Goal: Check status: Check status

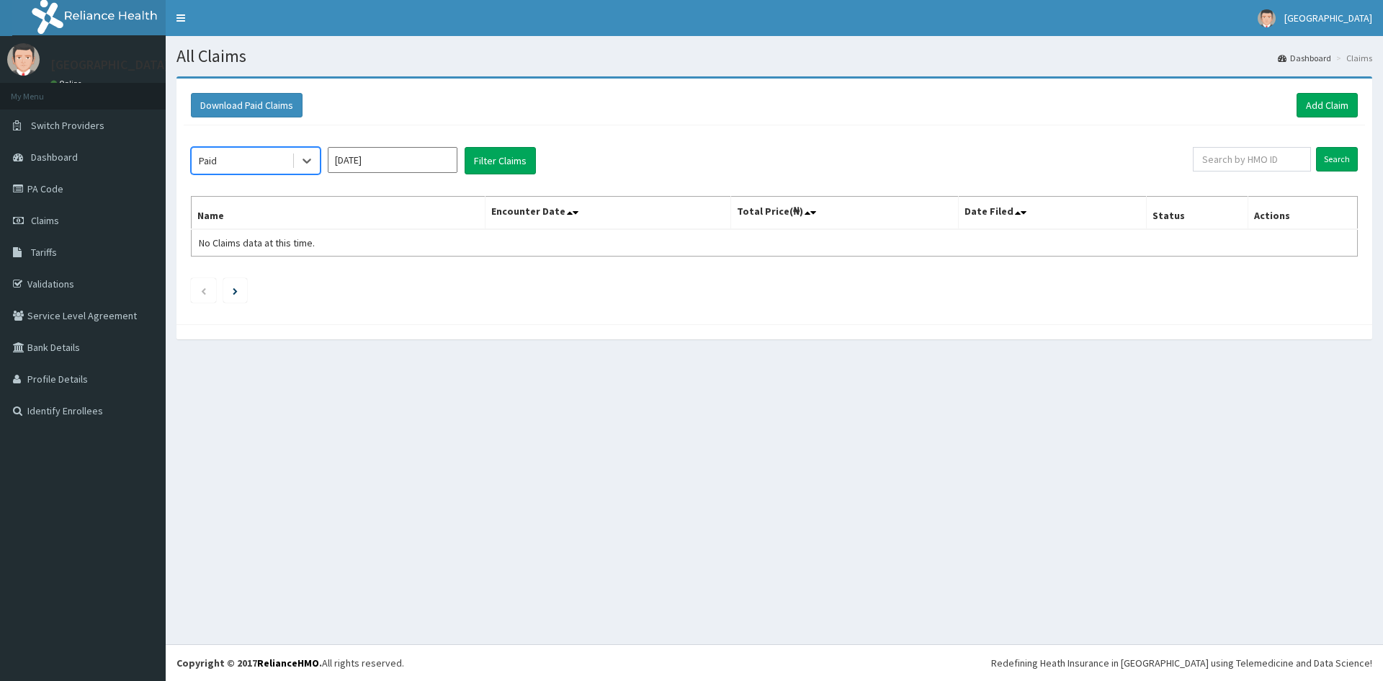
click at [408, 159] on input "[DATE]" at bounding box center [393, 160] width 130 height 26
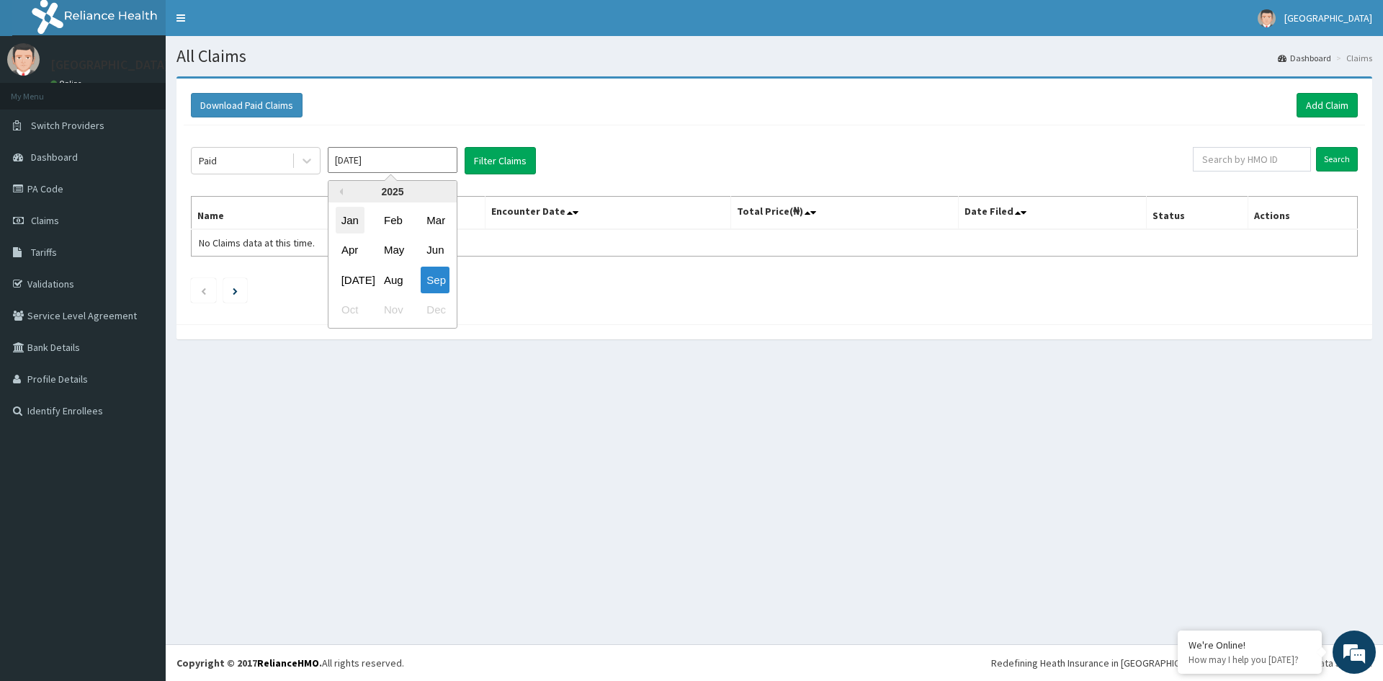
click at [356, 223] on div "Jan" at bounding box center [350, 220] width 29 height 27
type input "[DATE]"
click at [493, 153] on button "Filter Claims" at bounding box center [500, 160] width 71 height 27
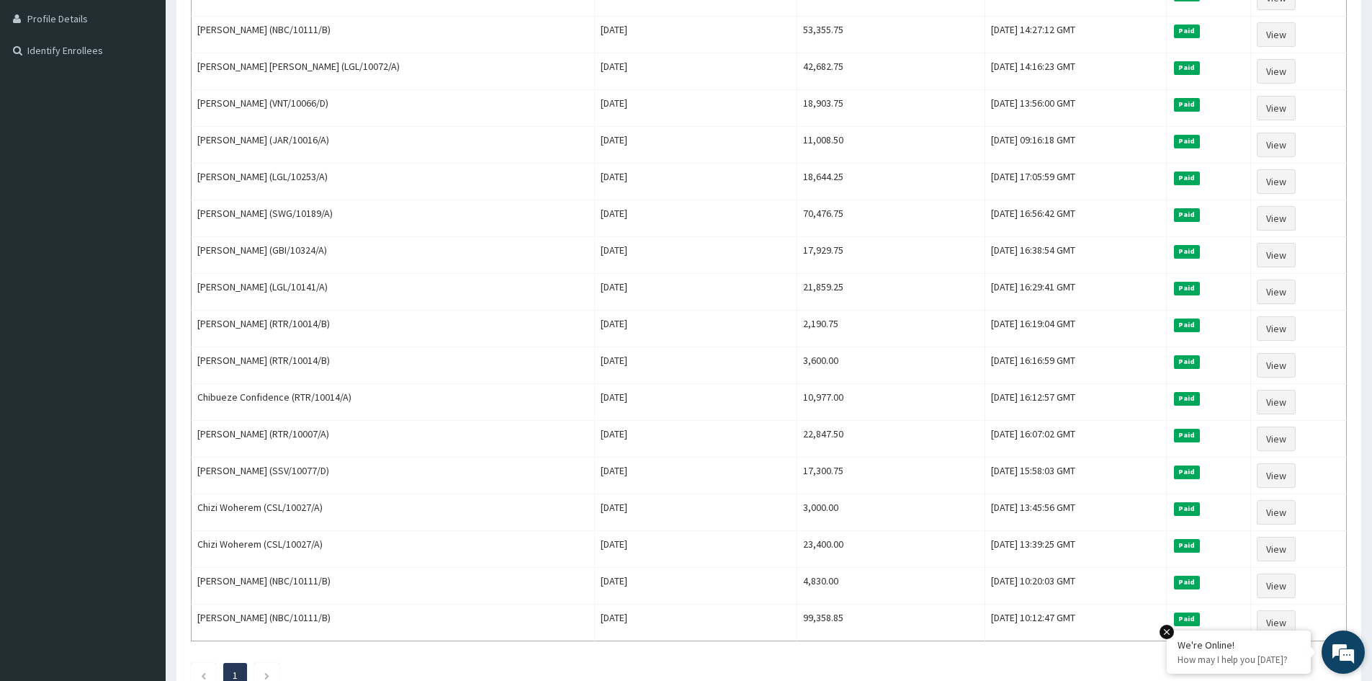
scroll to position [465, 0]
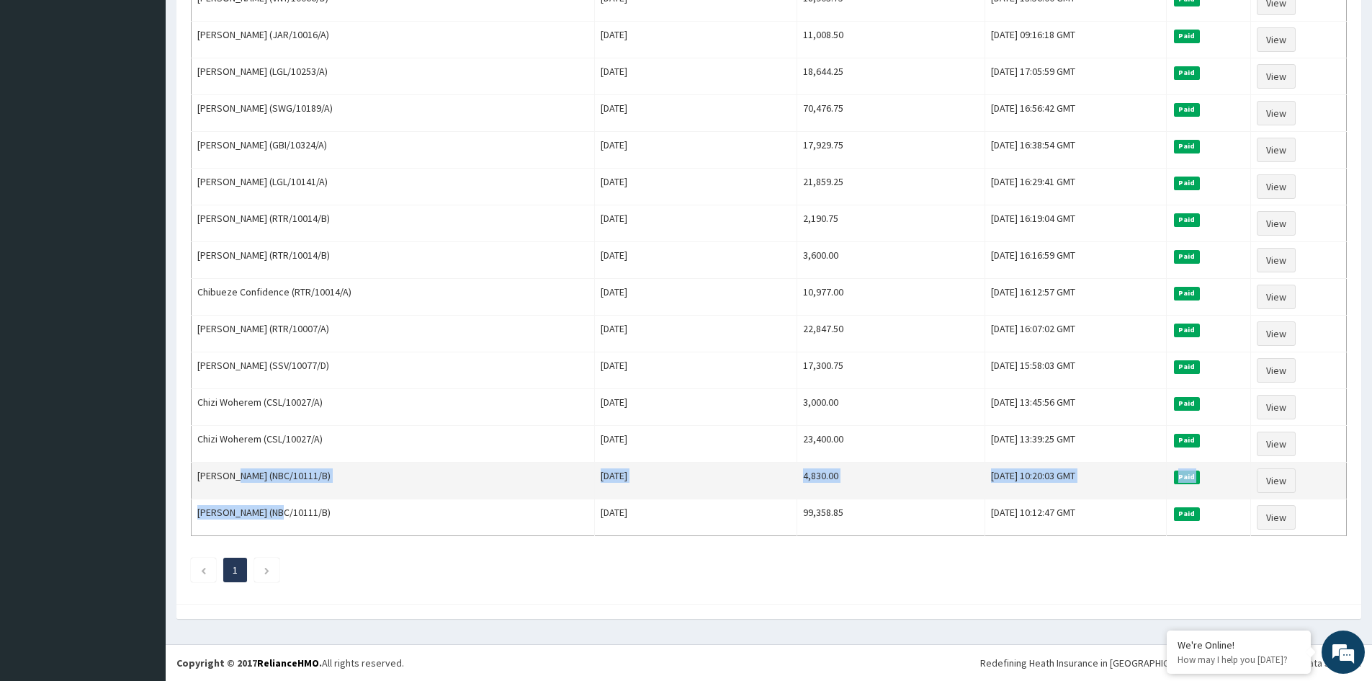
drag, startPoint x: 277, startPoint y: 512, endPoint x: 288, endPoint y: 476, distance: 37.8
click at [273, 457] on tbody "[PERSON_NAME] [PERSON_NAME] (LGL/10072/A) [DATE] 3,600.00 [DATE] 15:06:33 GMT P…" at bounding box center [769, 150] width 1155 height 772
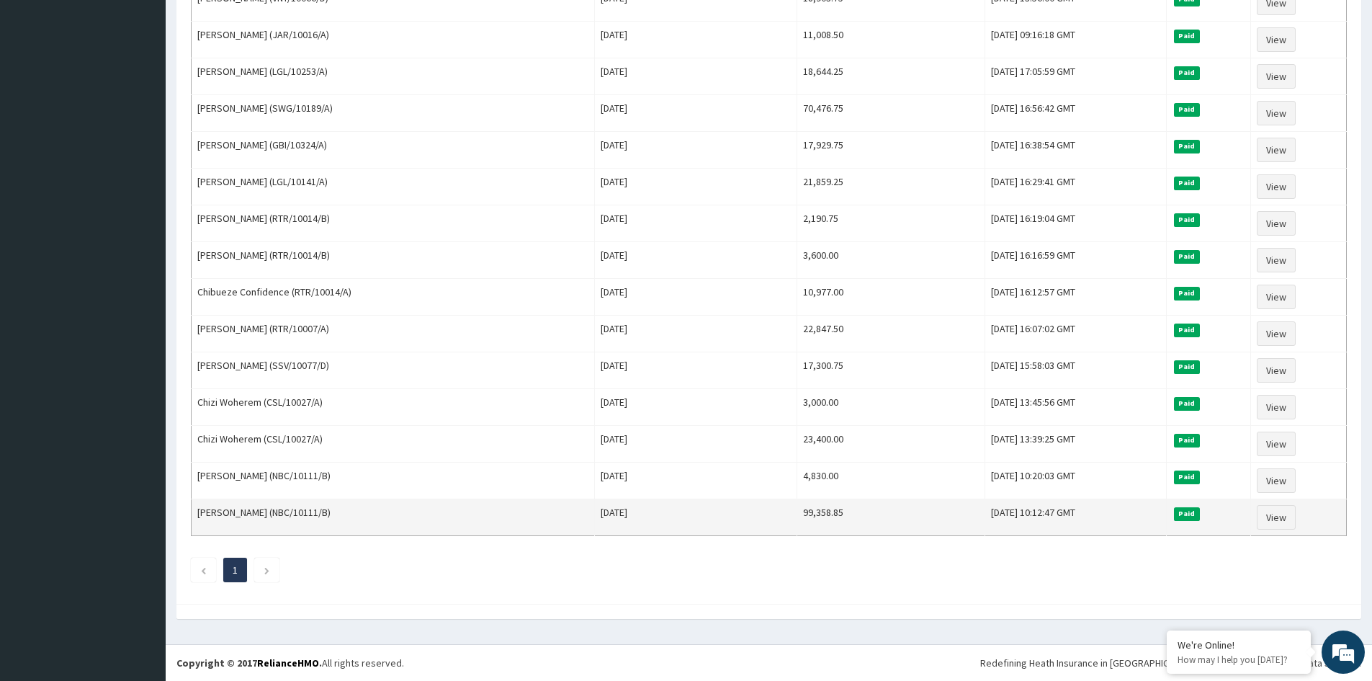
drag, startPoint x: 318, startPoint y: 555, endPoint x: 266, endPoint y: 503, distance: 73.3
click at [306, 548] on div "Paid [DATE] Filter Claims Search Name Encounter Date Total Price(₦) Date Filed …" at bounding box center [769, 128] width 1170 height 936
click at [279, 514] on td "[PERSON_NAME] (NBC/10111/B)" at bounding box center [393, 517] width 403 height 37
drag, startPoint x: 274, startPoint y: 510, endPoint x: 193, endPoint y: 506, distance: 81.5
click at [193, 506] on td "[PERSON_NAME] (NBC/10111/B)" at bounding box center [393, 517] width 403 height 37
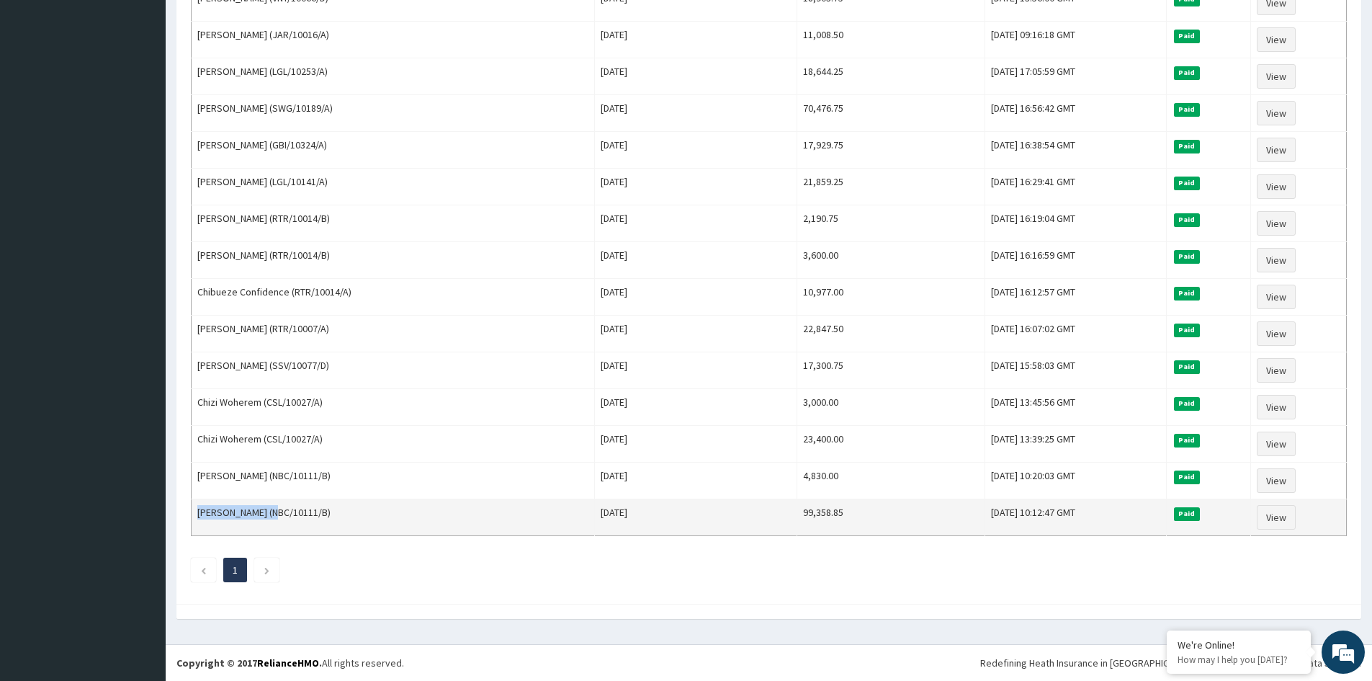
copy td "[PERSON_NAME]"
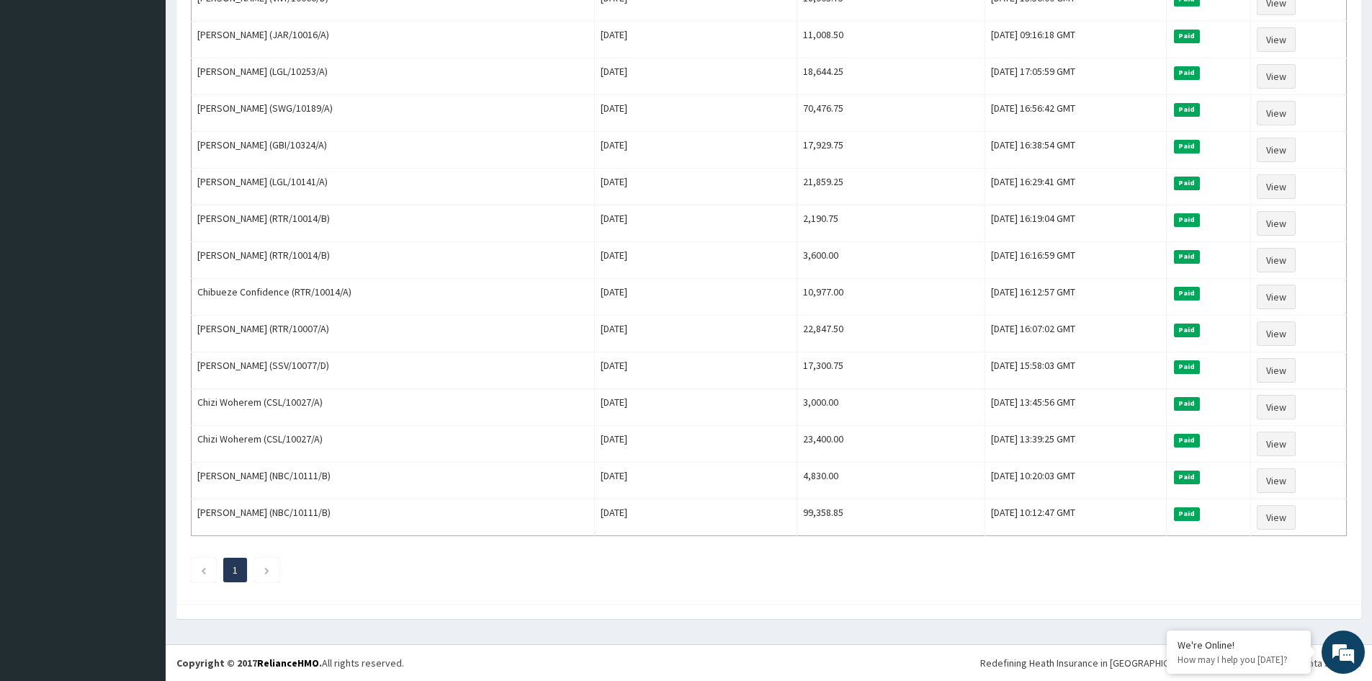
click at [383, 571] on ul "1" at bounding box center [769, 569] width 1156 height 24
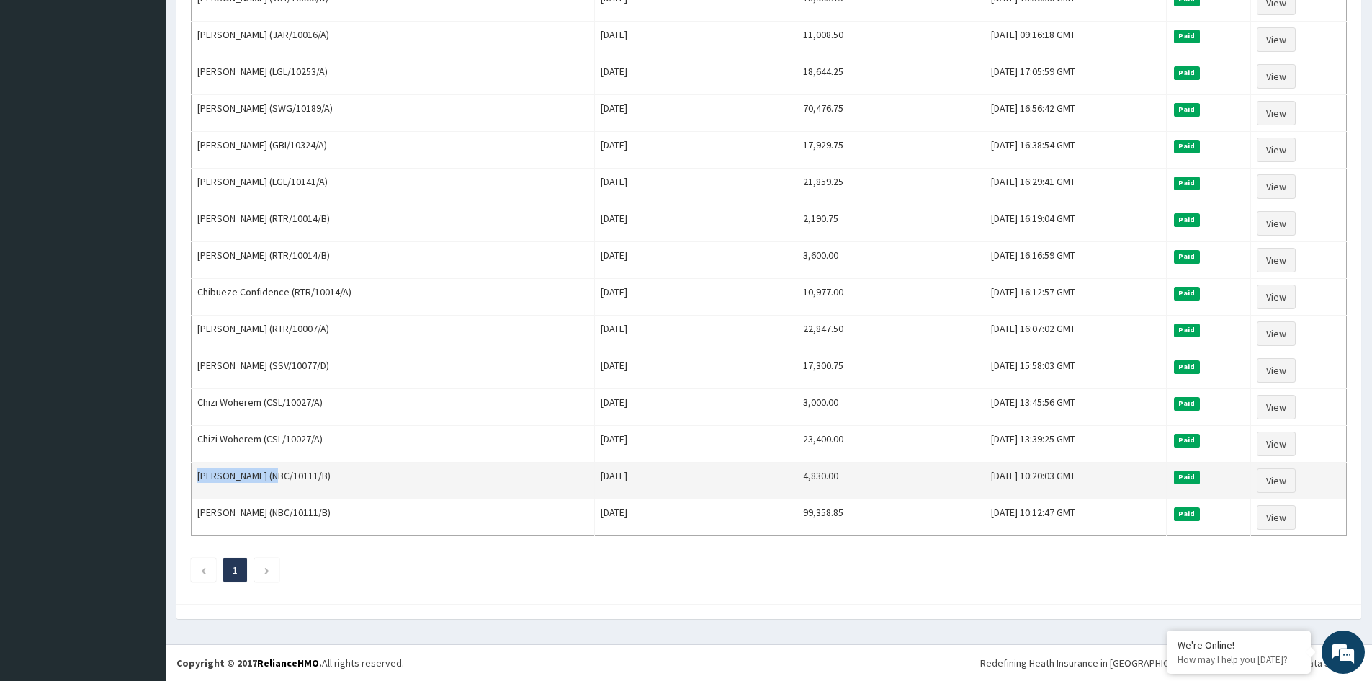
drag, startPoint x: 274, startPoint y: 480, endPoint x: 192, endPoint y: 477, distance: 82.9
click at [192, 477] on td "[PERSON_NAME] (NBC/10111/B)" at bounding box center [393, 480] width 403 height 37
copy td "[PERSON_NAME]"
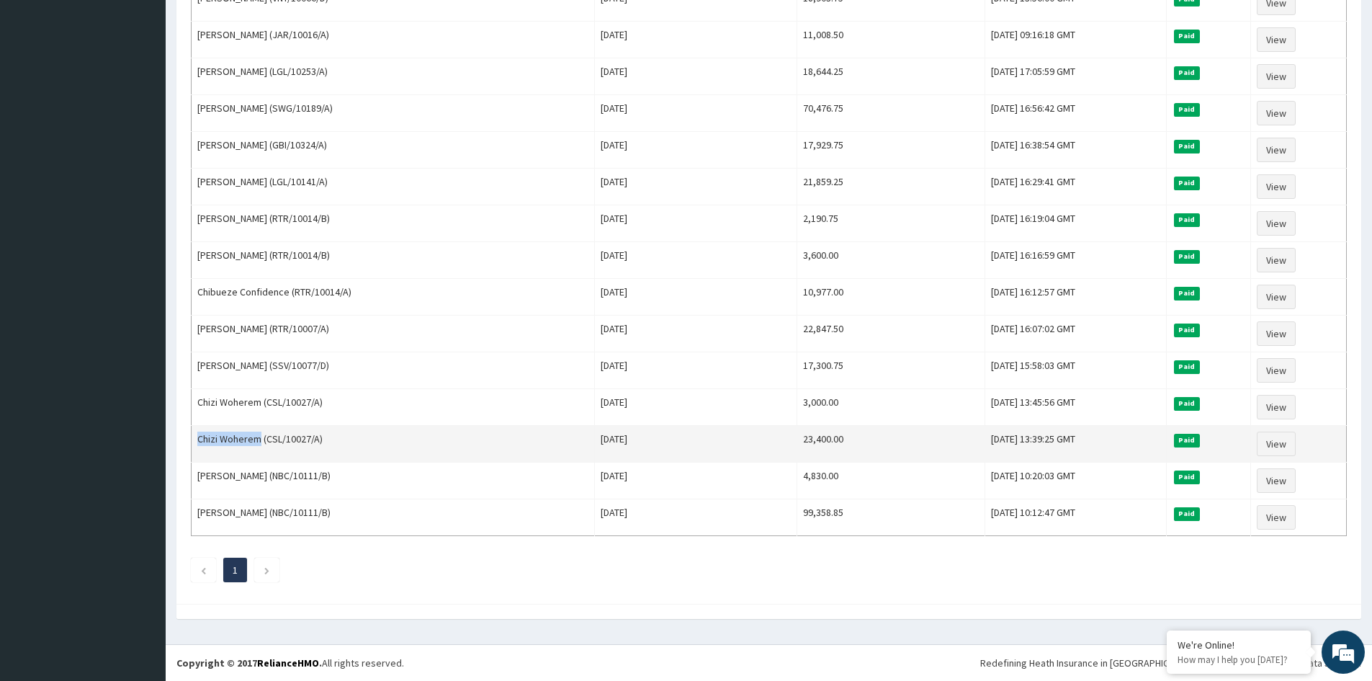
copy td "[PERSON_NAME]"
drag, startPoint x: 261, startPoint y: 436, endPoint x: 194, endPoint y: 437, distance: 67.0
click at [194, 437] on td "Chizi Woherem (CSL/10027/A)" at bounding box center [393, 444] width 403 height 37
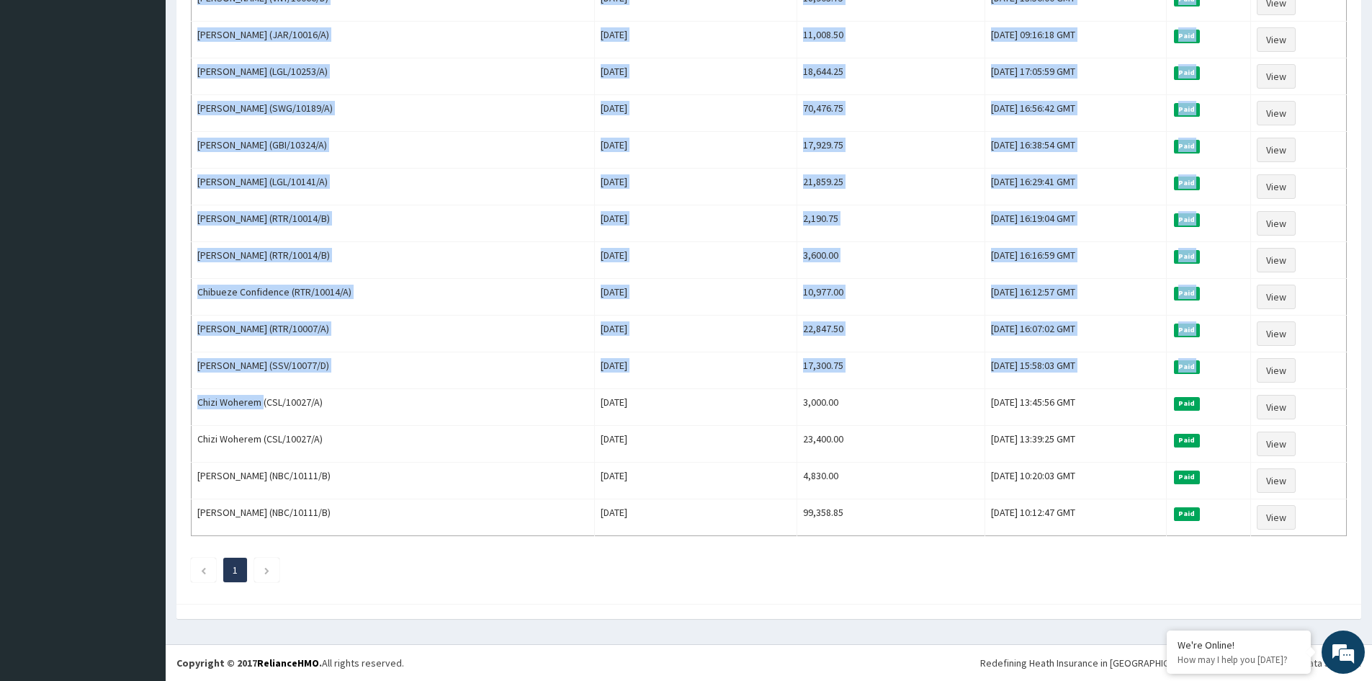
drag, startPoint x: 262, startPoint y: 405, endPoint x: 187, endPoint y: 397, distance: 76.1
click at [187, 397] on div "Paid [DATE] Filter Claims Search Name Encounter Date Total Price(₦) Date Filed …" at bounding box center [769, 128] width 1170 height 936
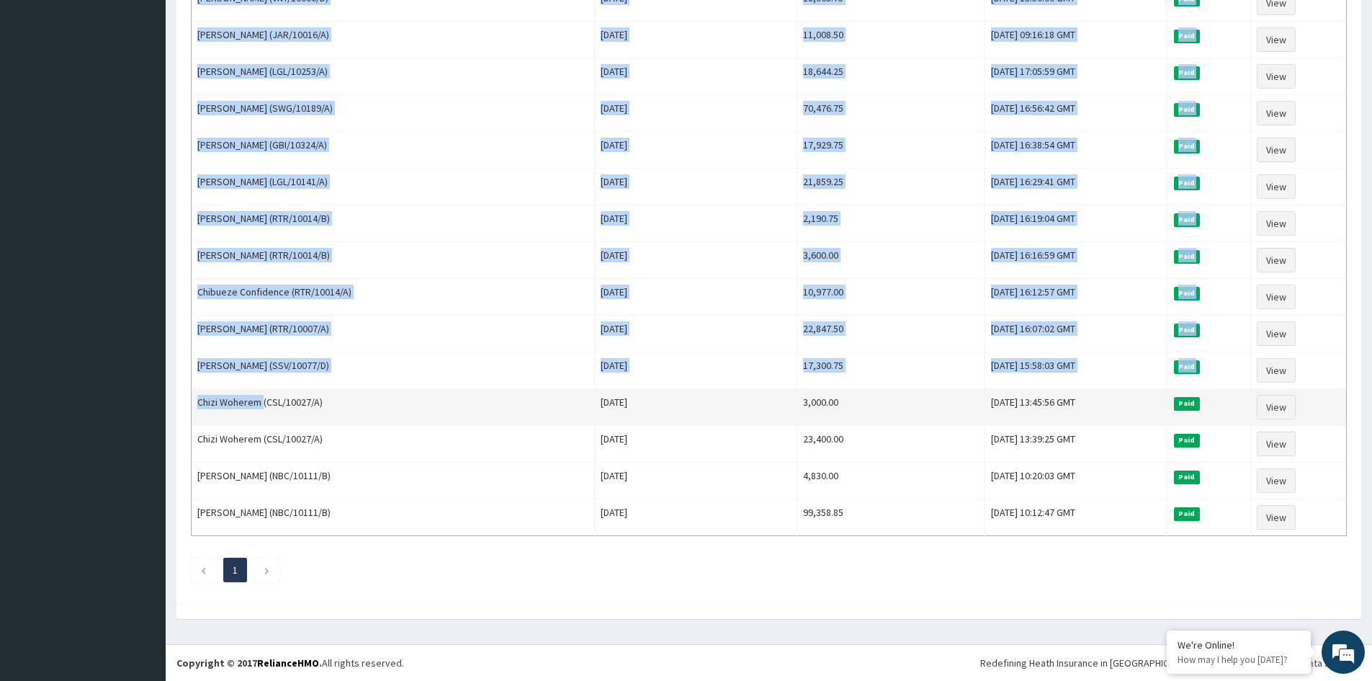
click at [217, 404] on td "Chizi Woherem (CSL/10027/A)" at bounding box center [393, 407] width 403 height 37
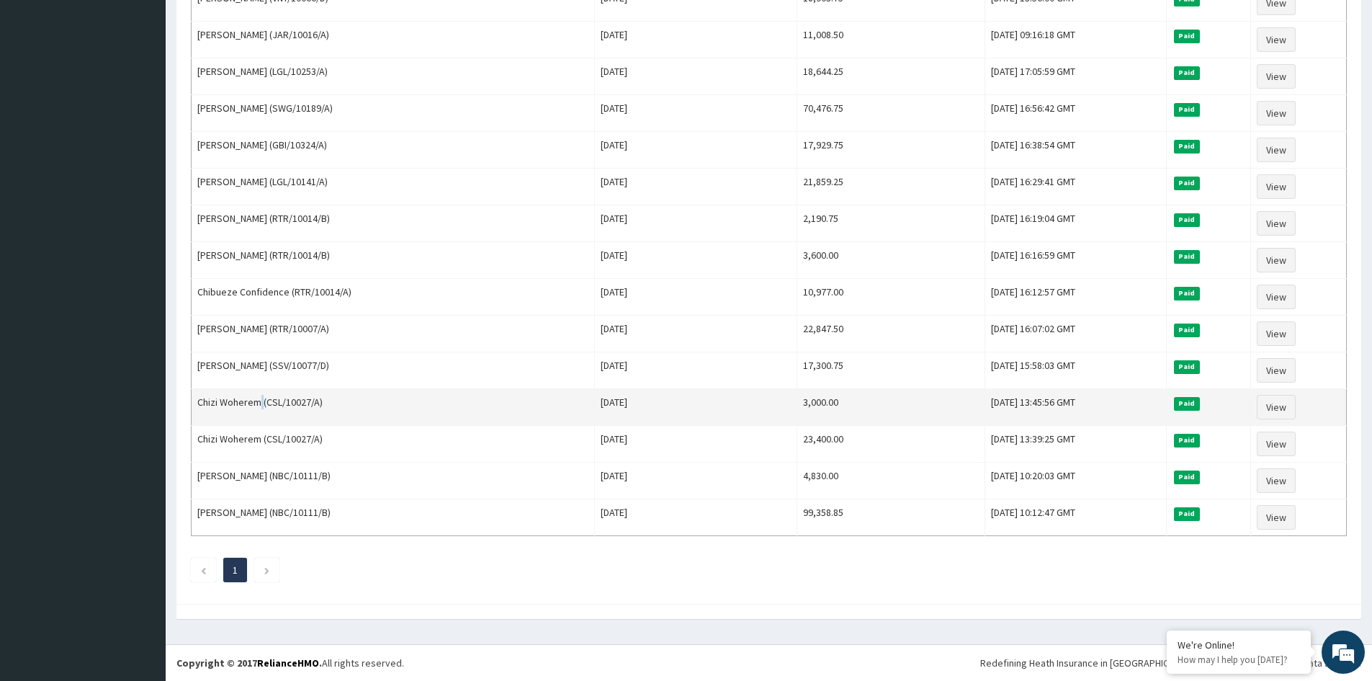
click at [256, 400] on td "Chizi Woherem (CSL/10027/A)" at bounding box center [393, 407] width 403 height 37
click at [258, 400] on td "Chizi Woherem (CSL/10027/A)" at bounding box center [393, 407] width 403 height 37
drag, startPoint x: 258, startPoint y: 400, endPoint x: 195, endPoint y: 411, distance: 63.6
click at [195, 411] on td "Chizi Woherem (CSL/10027/A)" at bounding box center [393, 407] width 403 height 37
copy td "[PERSON_NAME]"
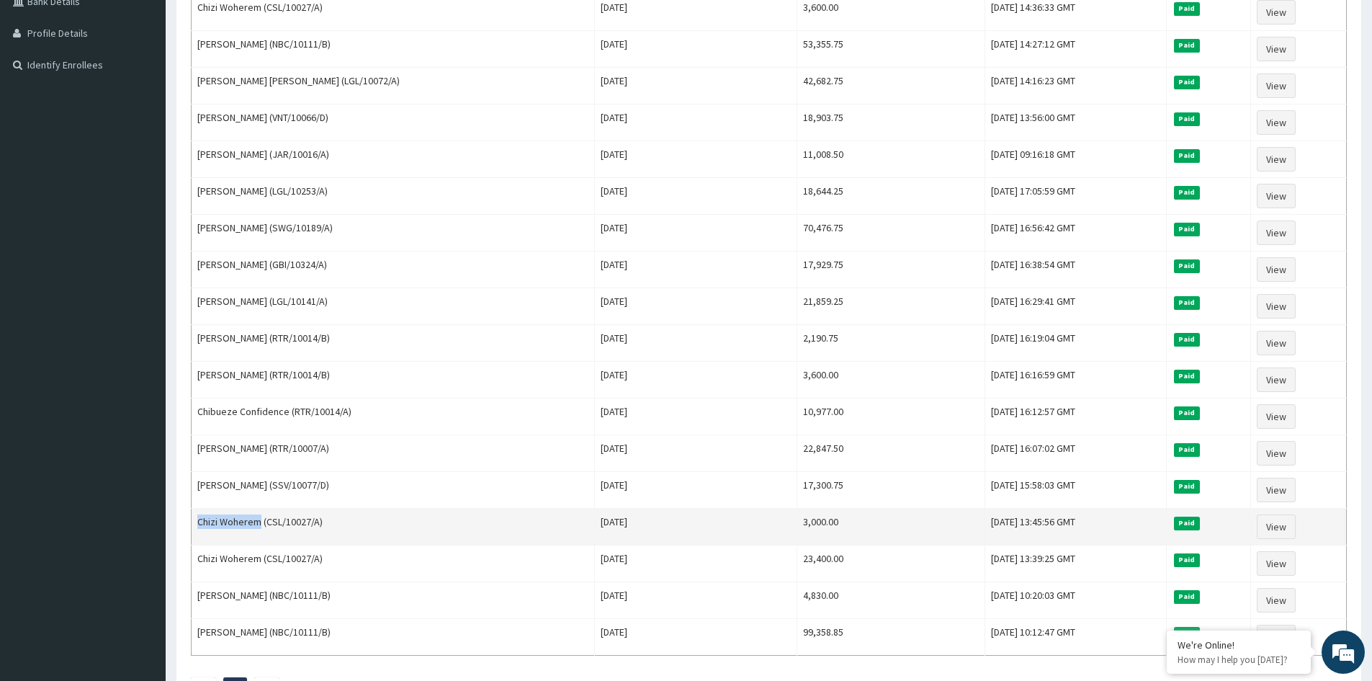
scroll to position [249, 0]
